Goal: Find specific page/section: Find specific page/section

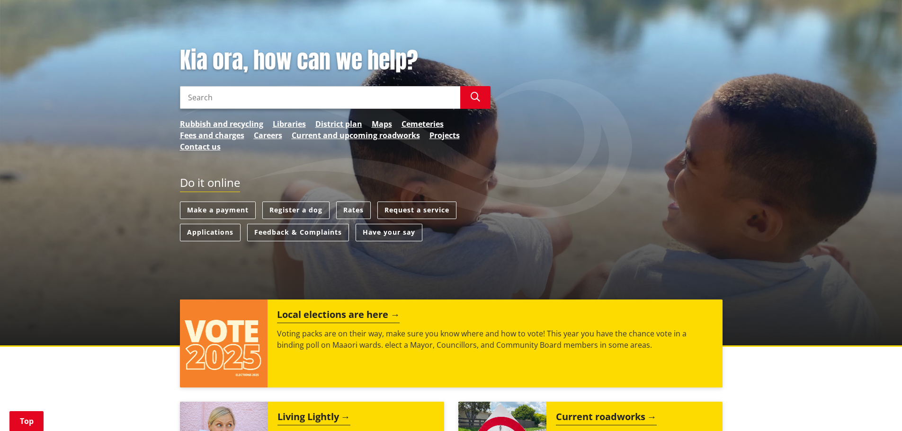
scroll to position [95, 0]
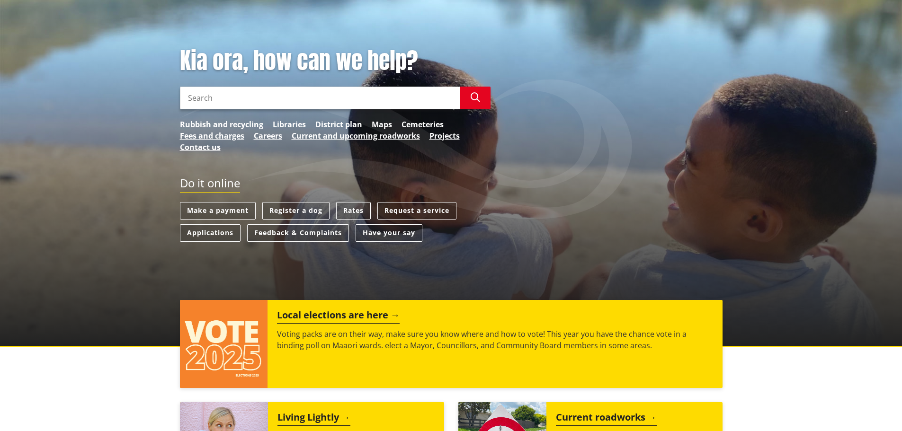
click at [247, 99] on input "Search" at bounding box center [320, 98] width 280 height 23
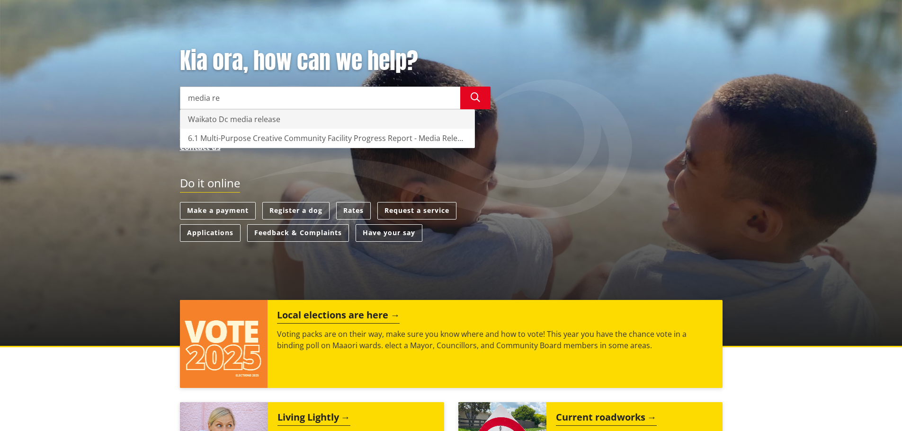
click at [251, 116] on div "Waikato Dc media release" at bounding box center [327, 119] width 294 height 19
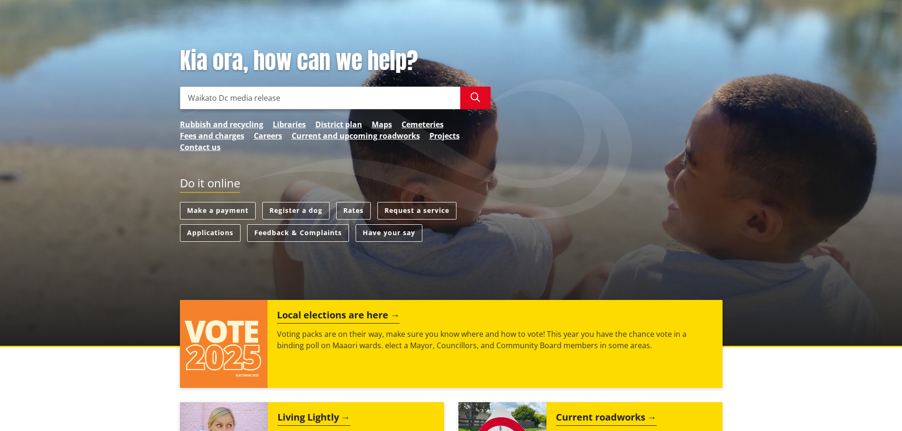
type input "Waikato Dc media release"
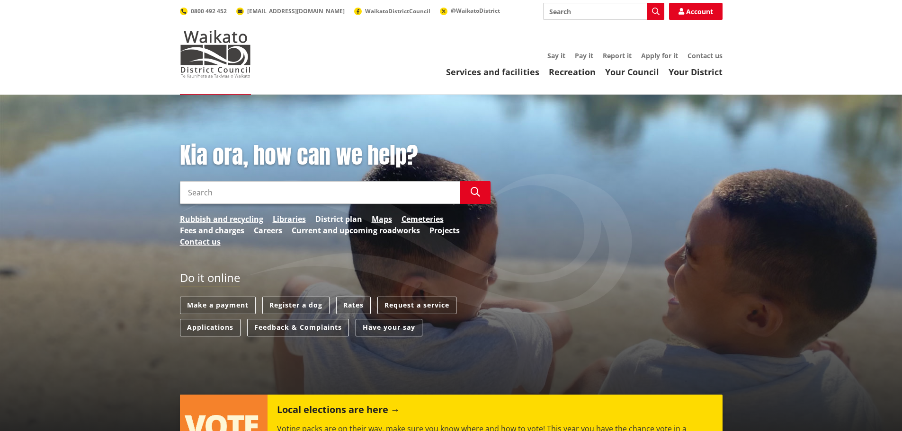
click at [344, 216] on link "District plan" at bounding box center [338, 218] width 47 height 11
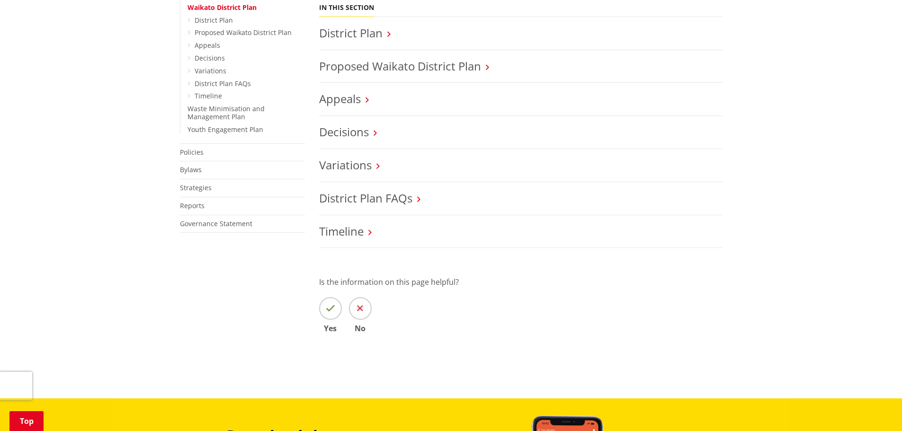
scroll to position [426, 0]
